Goal: Navigation & Orientation: Understand site structure

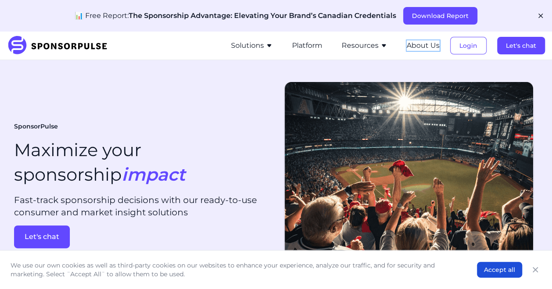
click at [412, 43] on button "About Us" at bounding box center [423, 45] width 33 height 11
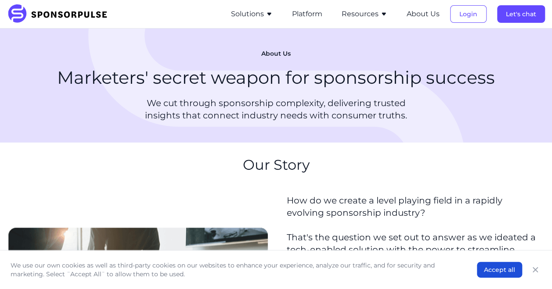
click at [260, 14] on button "Solutions" at bounding box center [252, 14] width 42 height 11
click at [311, 14] on button "Platform" at bounding box center [307, 14] width 30 height 11
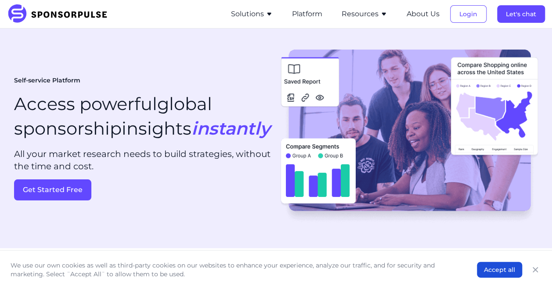
click at [357, 12] on button "Resources" at bounding box center [365, 14] width 46 height 11
click at [417, 11] on button "About Us" at bounding box center [423, 14] width 33 height 11
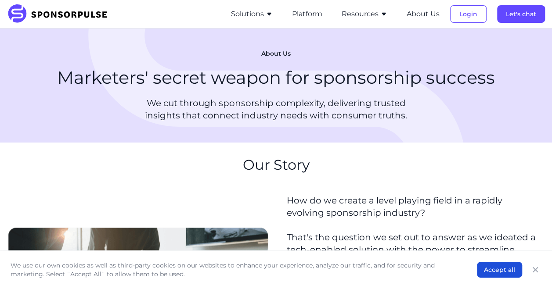
click at [95, 17] on img at bounding box center [60, 13] width 107 height 19
